Goal: Transaction & Acquisition: Purchase product/service

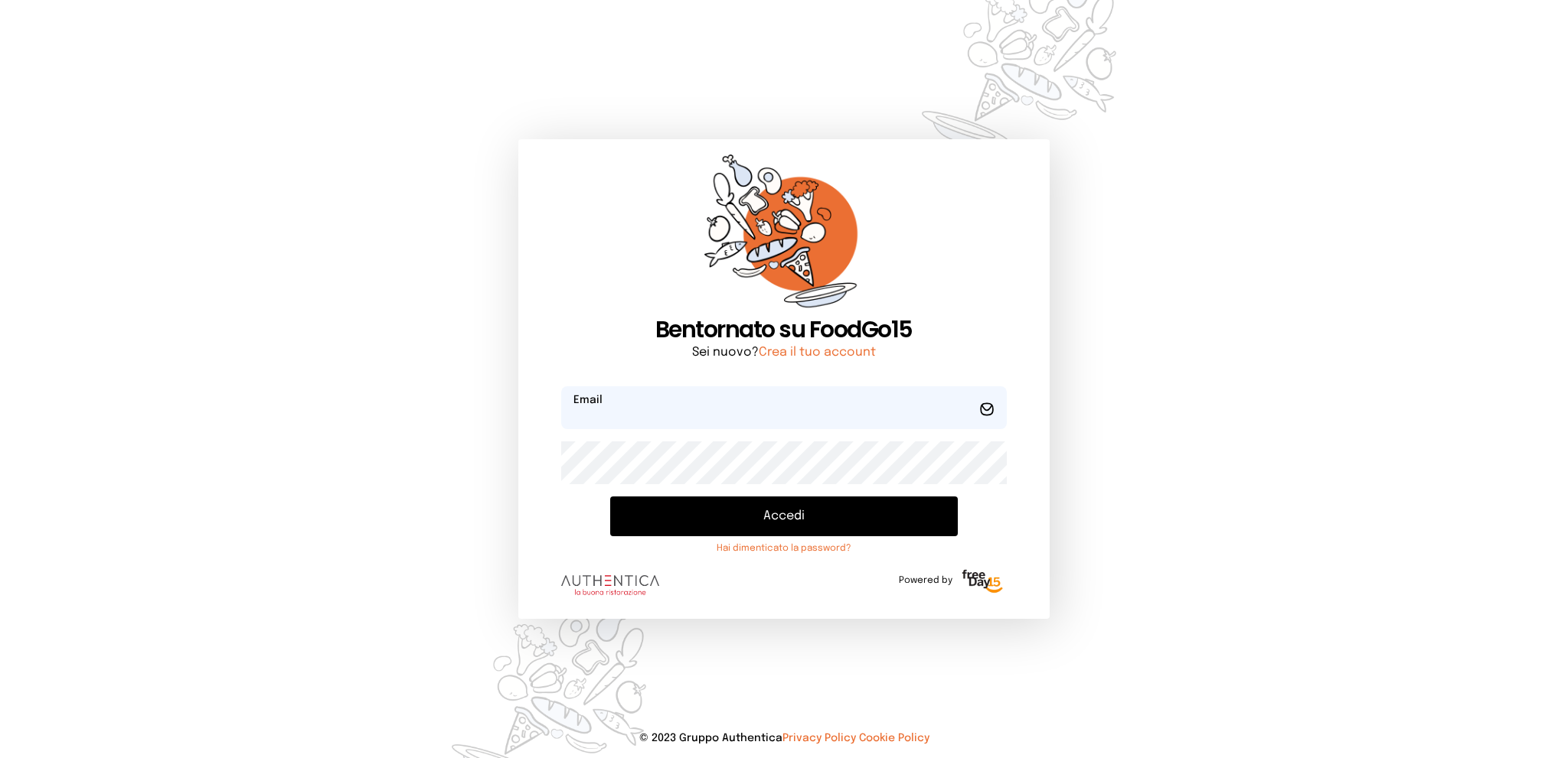
type input "**********"
click at [730, 518] on button "Accedi" at bounding box center [784, 516] width 347 height 40
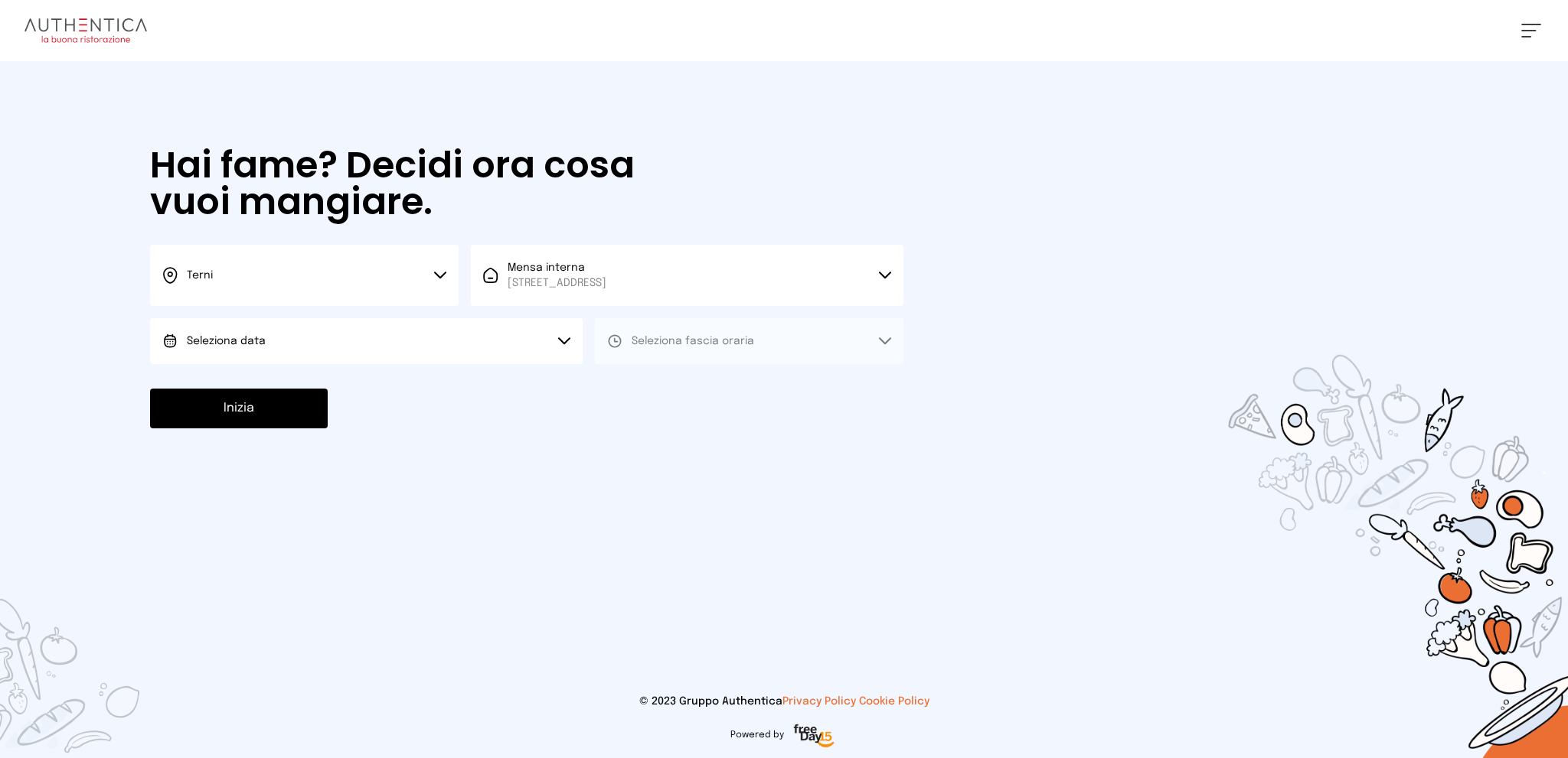
click at [460, 353] on button "Seleziona data" at bounding box center [366, 341] width 432 height 45
click at [460, 381] on li "[DATE], [DATE]" at bounding box center [366, 384] width 432 height 40
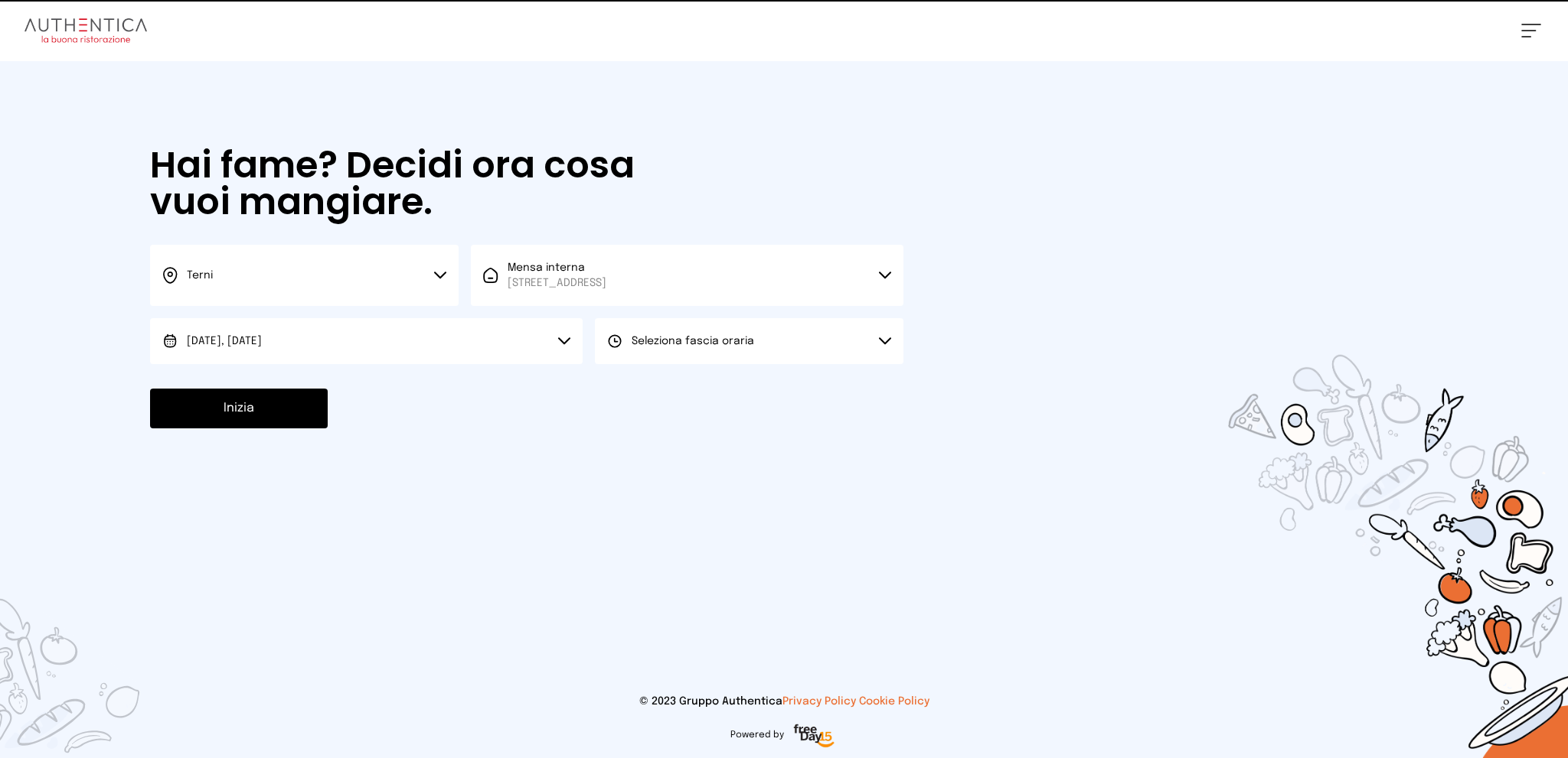
click at [689, 342] on span "Seleziona fascia oraria" at bounding box center [692, 340] width 122 height 10
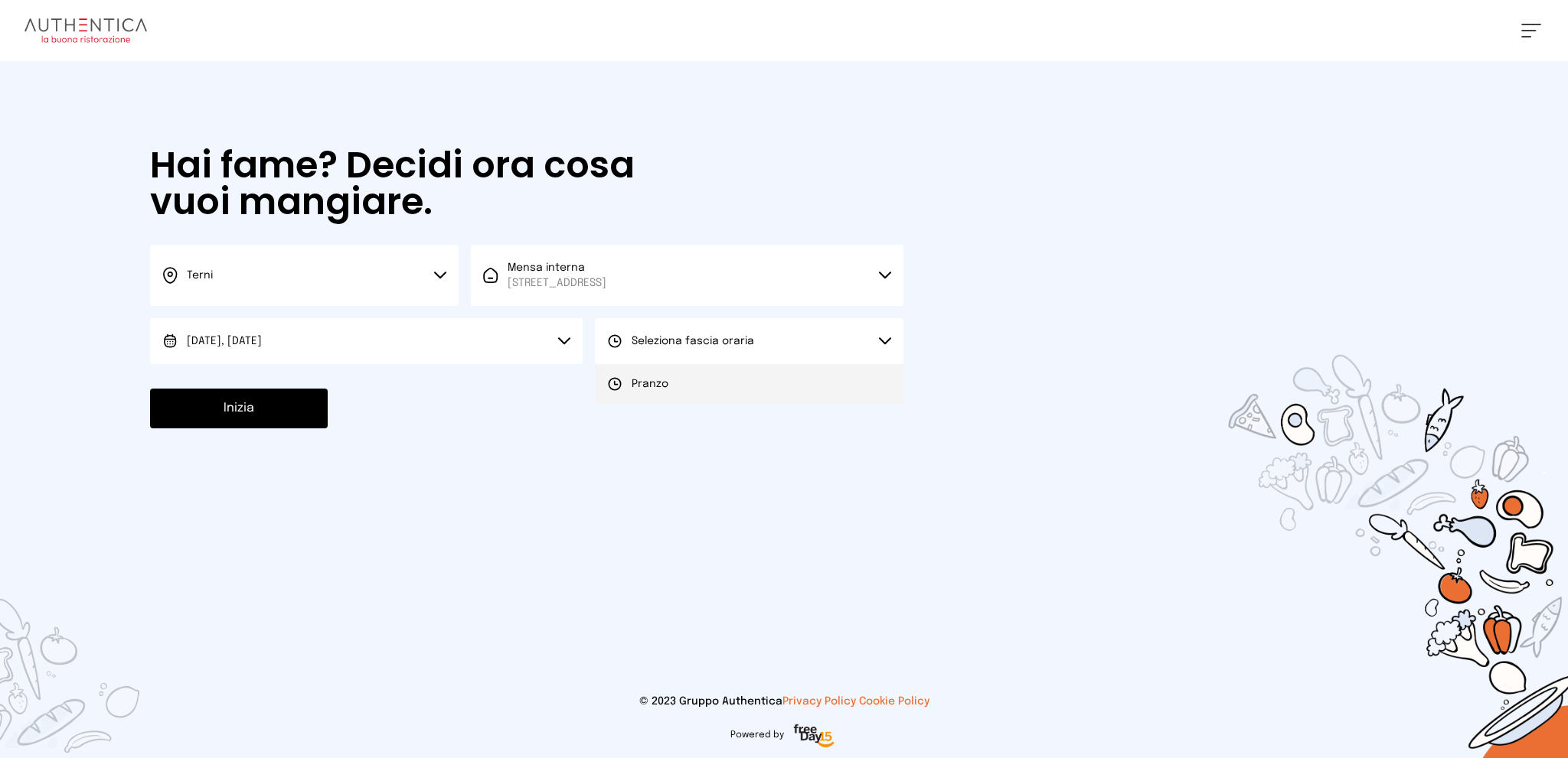
click at [702, 375] on li "Pranzo" at bounding box center [748, 384] width 308 height 40
click at [282, 412] on button "Inizia" at bounding box center [238, 408] width 177 height 40
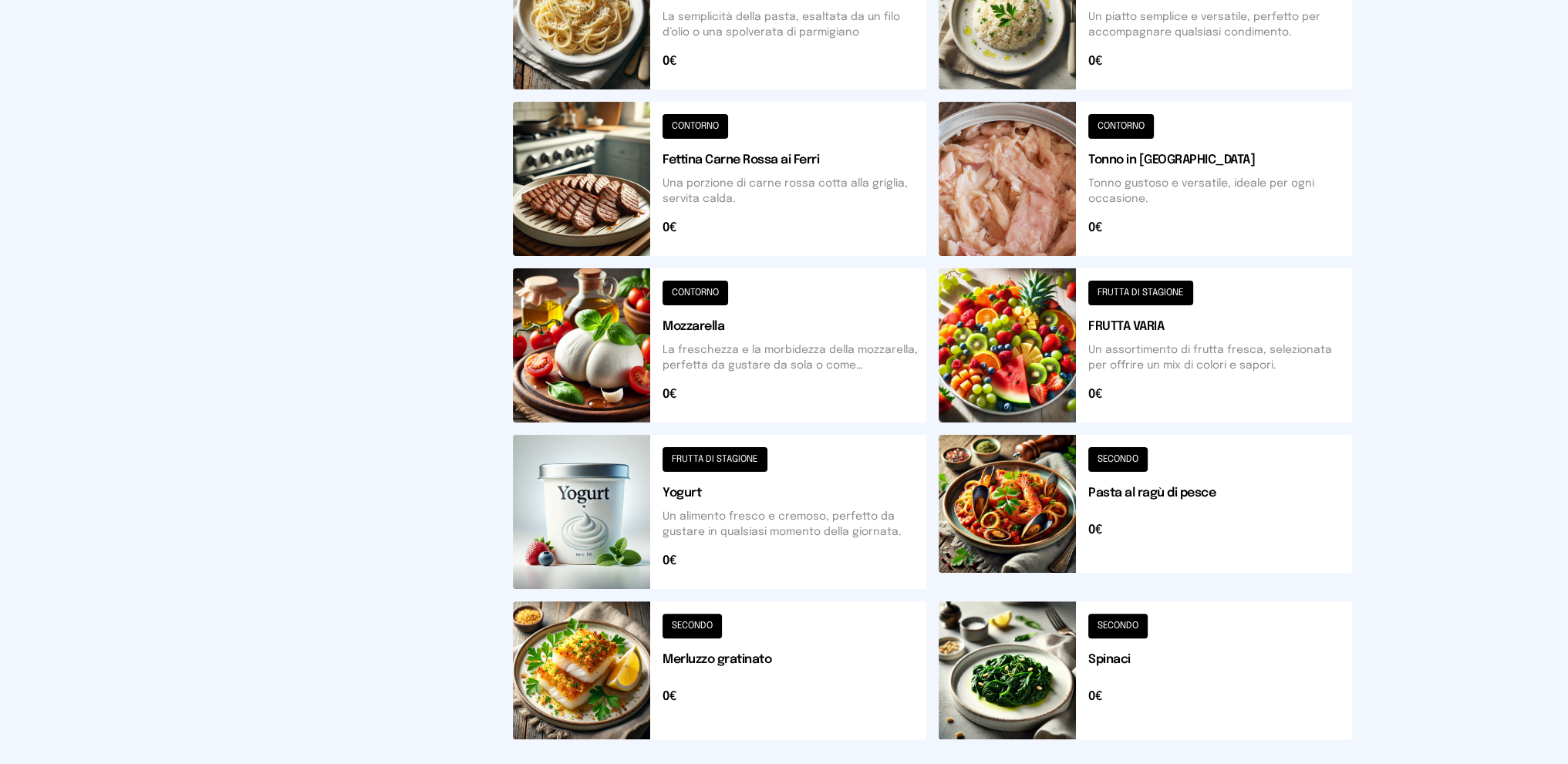
scroll to position [462, 0]
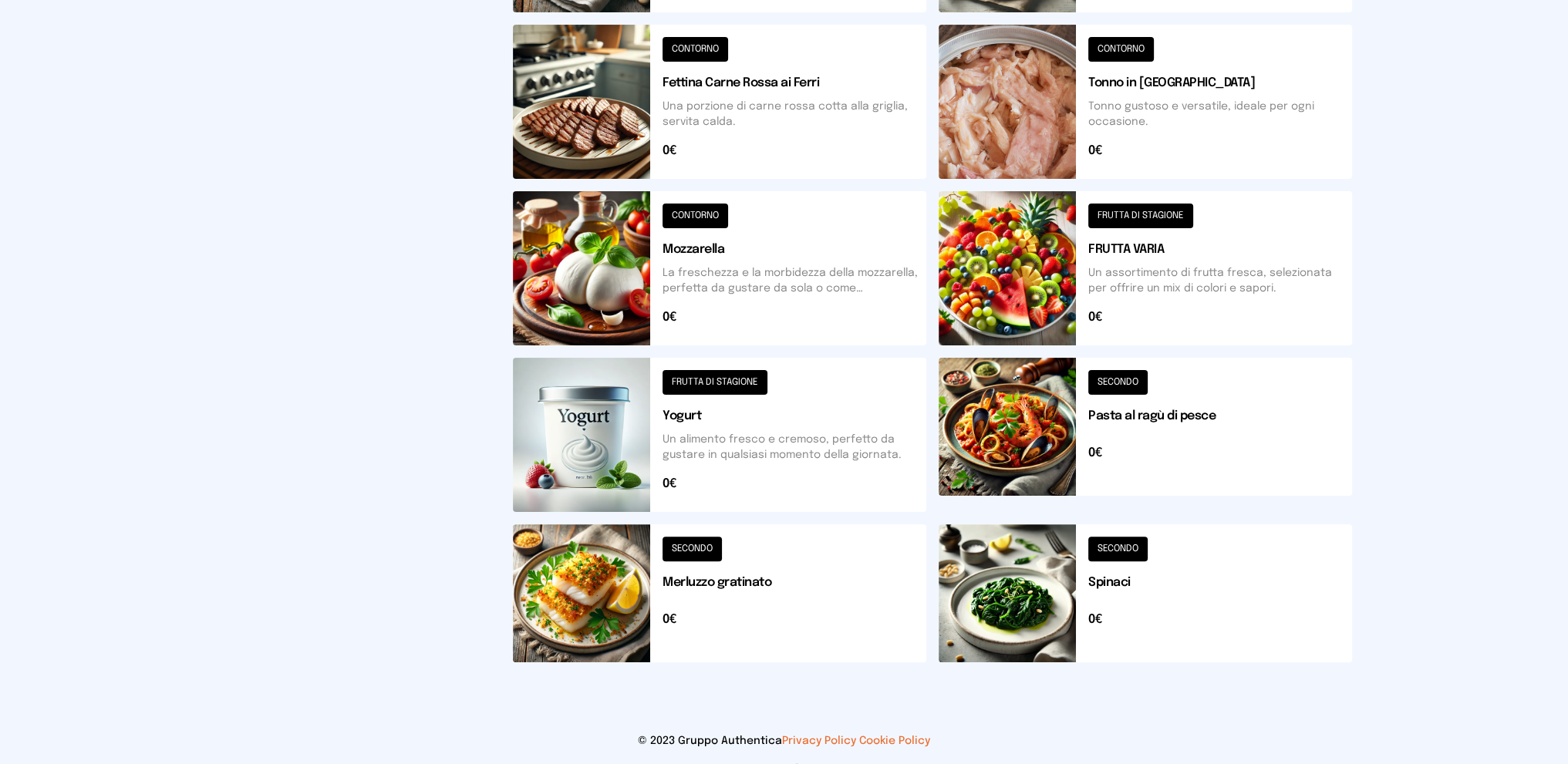
click at [835, 608] on button at bounding box center [719, 593] width 413 height 138
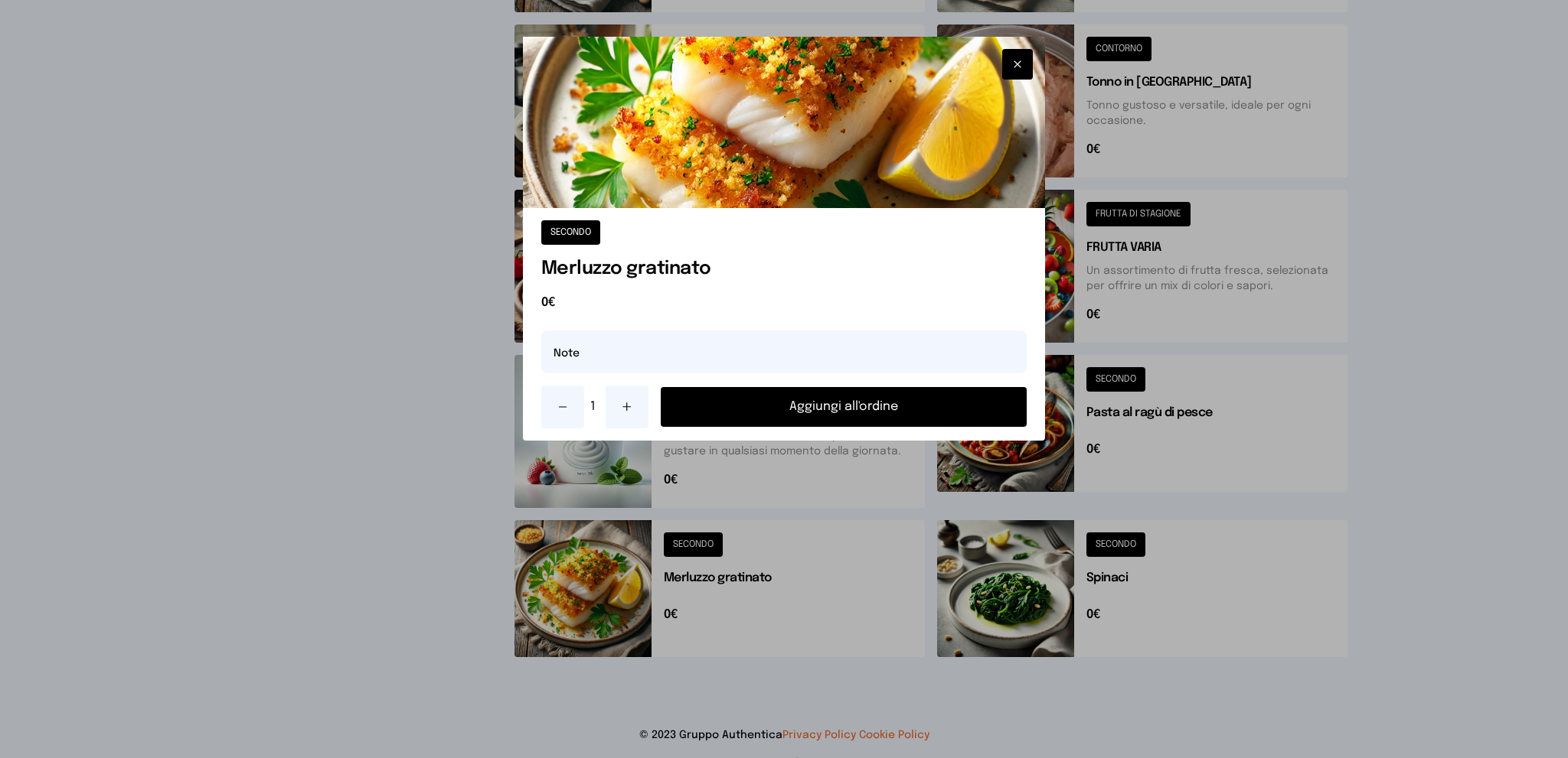
click at [624, 404] on icon at bounding box center [627, 406] width 12 height 12
click at [732, 415] on button "Aggiungi all'ordine" at bounding box center [844, 407] width 367 height 40
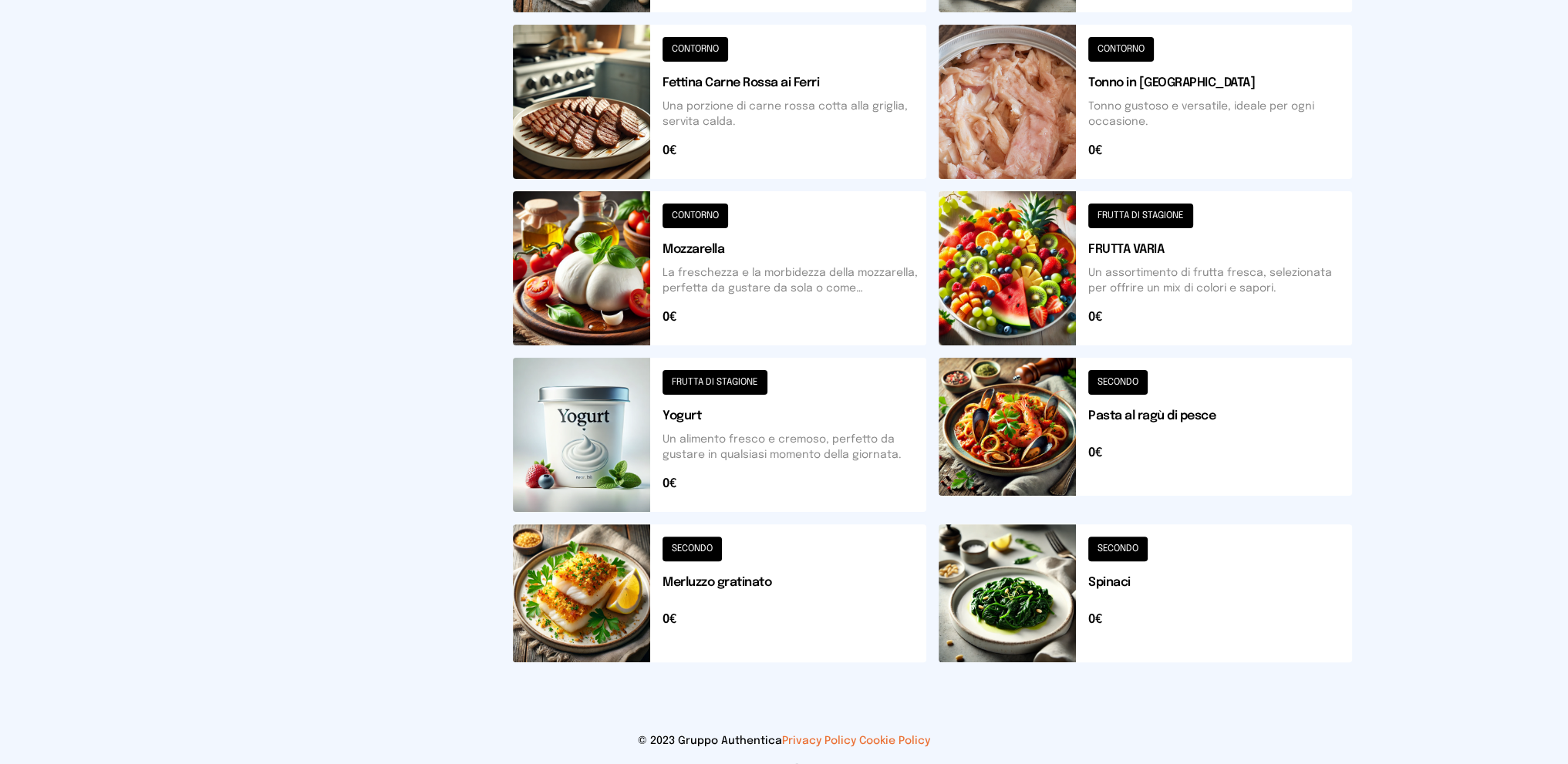
click at [1166, 590] on button at bounding box center [1145, 593] width 413 height 138
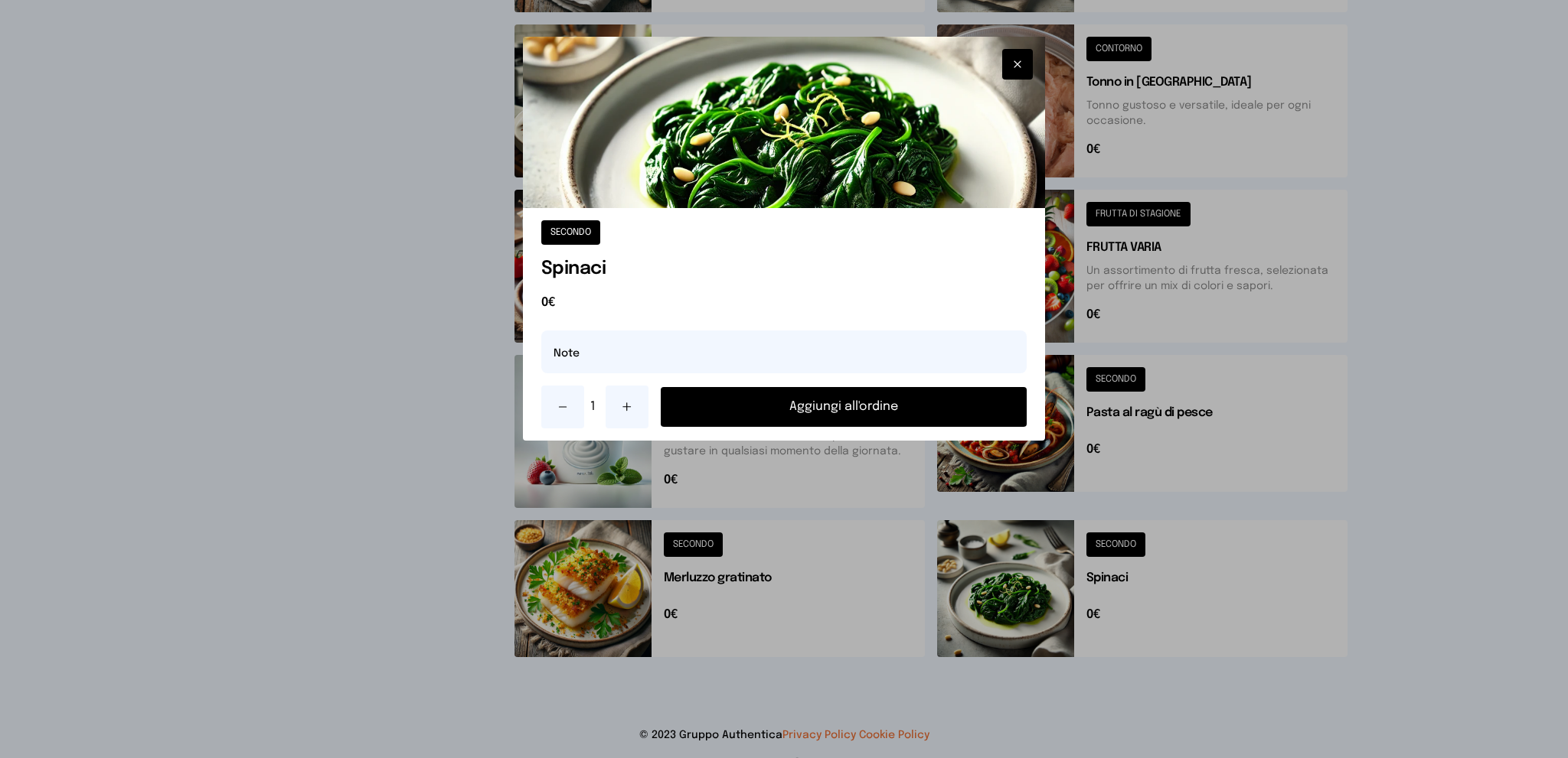
click at [880, 406] on button "Aggiungi all'ordine" at bounding box center [844, 407] width 367 height 40
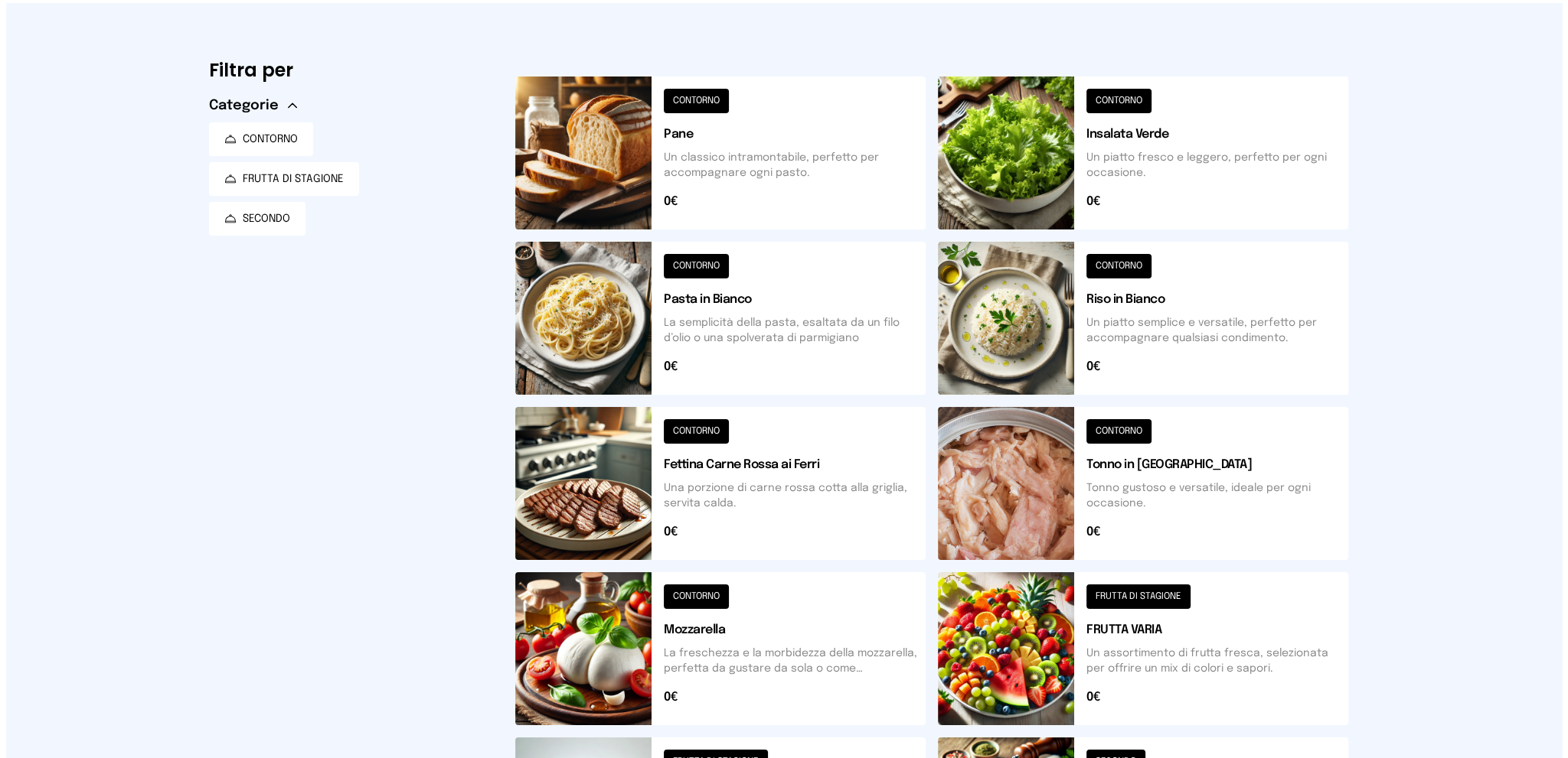
scroll to position [0, 0]
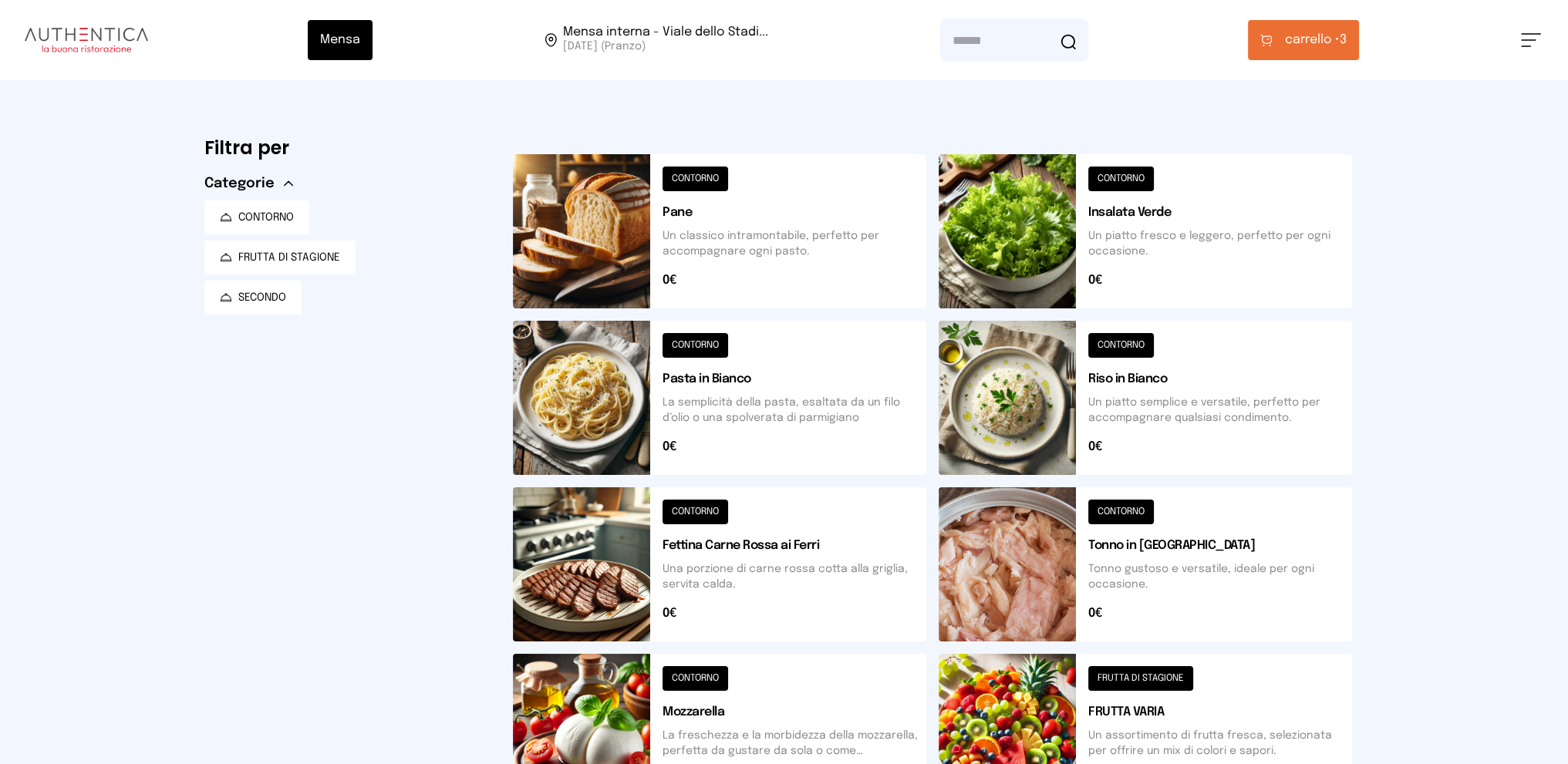
click at [1304, 36] on span "carrello •" at bounding box center [1311, 39] width 54 height 18
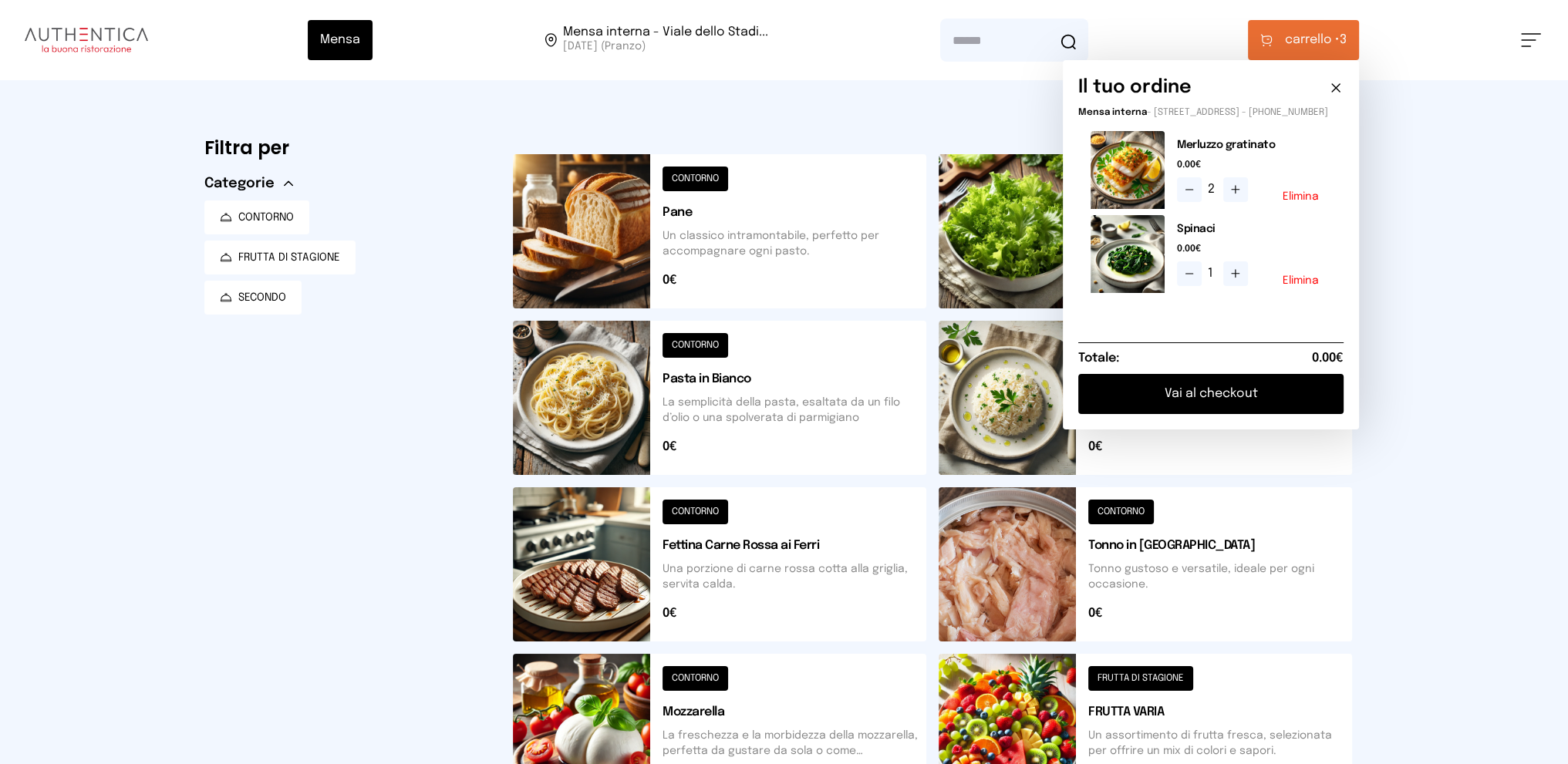
click at [1209, 406] on button "Vai al checkout" at bounding box center [1211, 394] width 265 height 40
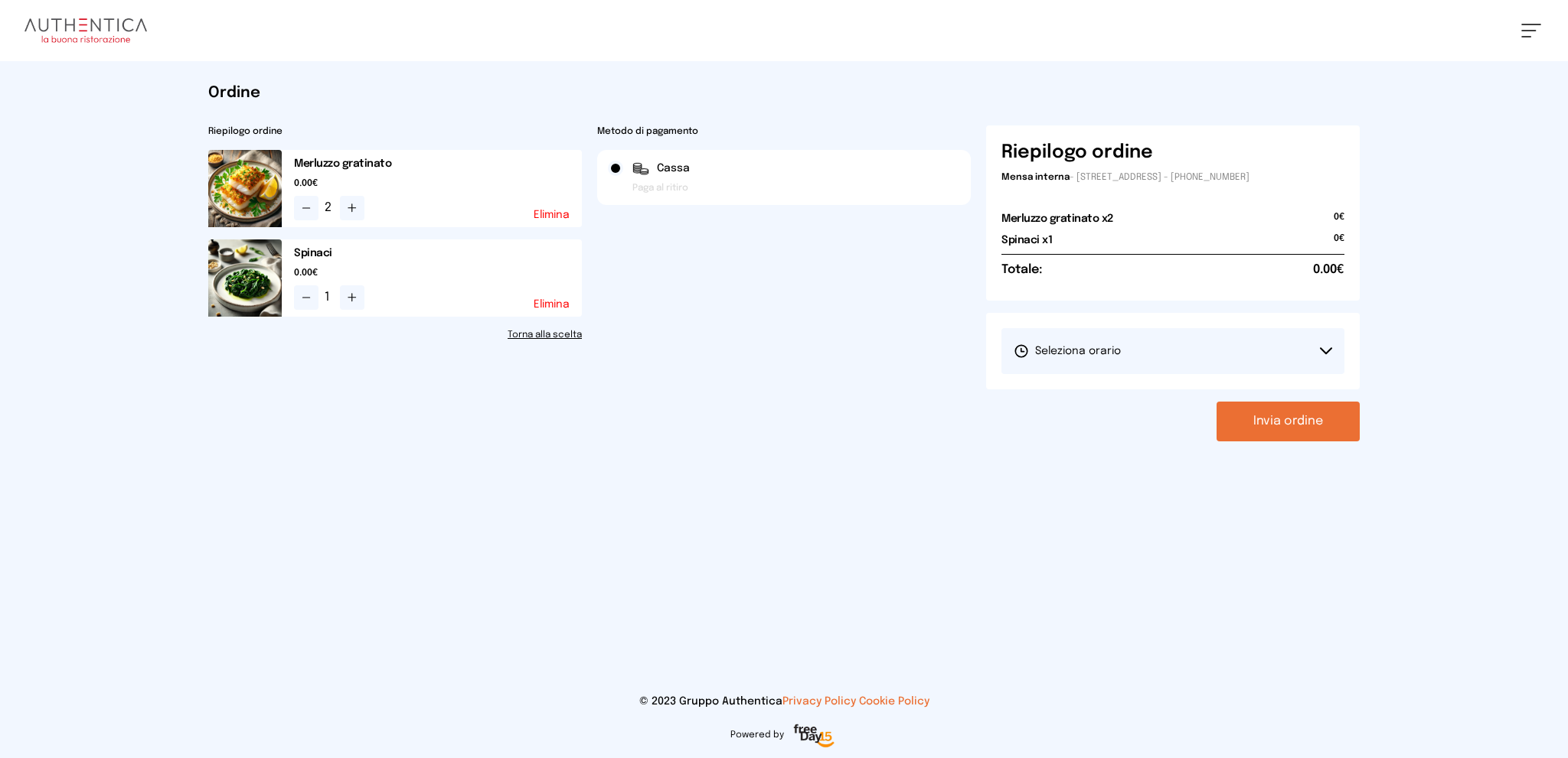
click at [1196, 354] on button "Seleziona orario" at bounding box center [1173, 351] width 343 height 45
click at [1176, 396] on li "1° Turno (13:00 - 15:00)" at bounding box center [1173, 394] width 343 height 40
click at [1271, 429] on button "Invia ordine" at bounding box center [1287, 422] width 143 height 40
